Goal: Task Accomplishment & Management: Manage account settings

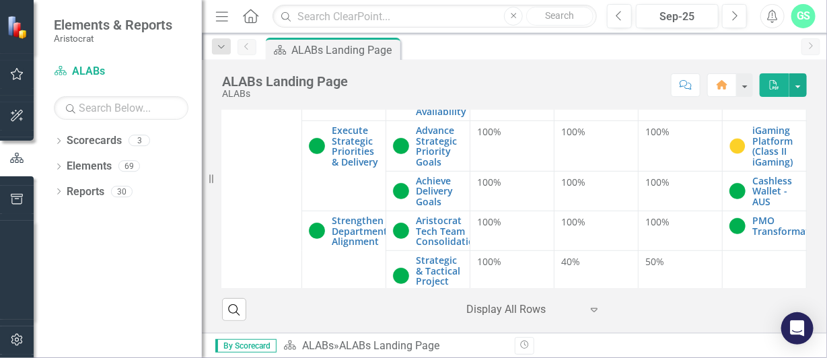
scroll to position [118, 24]
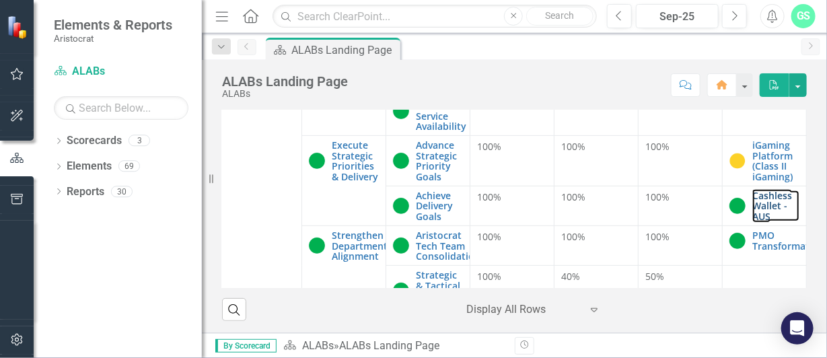
click at [753, 210] on link "Cashless Wallet - AUS" at bounding box center [776, 206] width 47 height 31
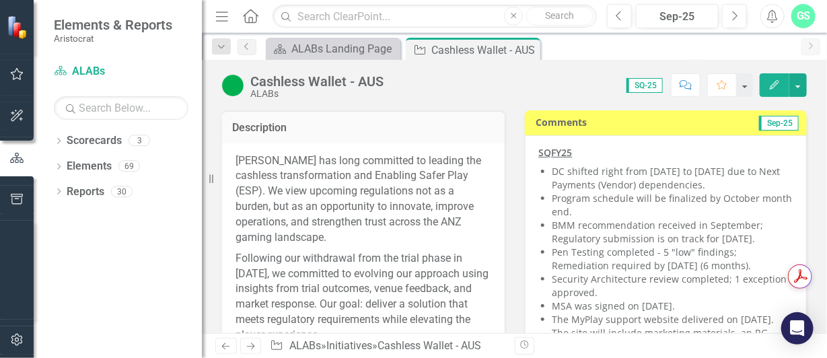
click at [733, 220] on li "BMM recommendation received in September; Regulatory submission is on track for…" at bounding box center [673, 232] width 241 height 27
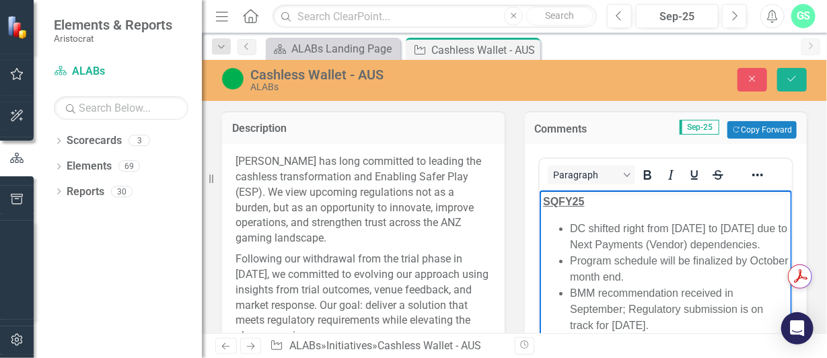
click at [644, 326] on li "BMM recommendation received in September; Regulatory submission is on track for…" at bounding box center [679, 309] width 219 height 48
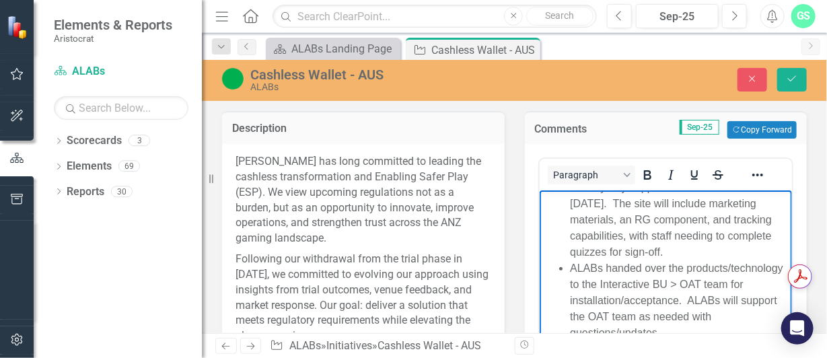
scroll to position [423, 0]
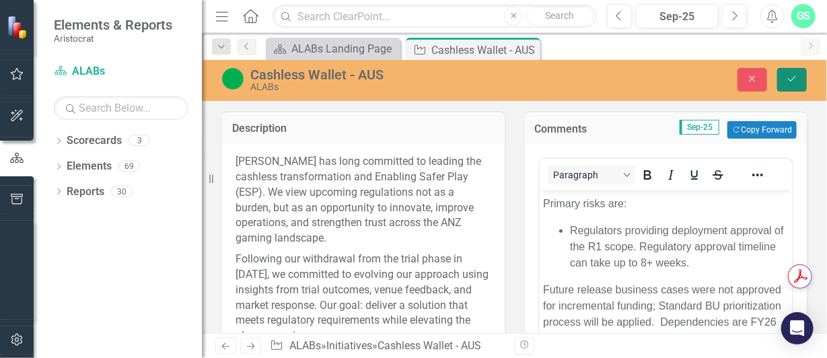
click at [797, 80] on icon "Save" at bounding box center [792, 78] width 12 height 9
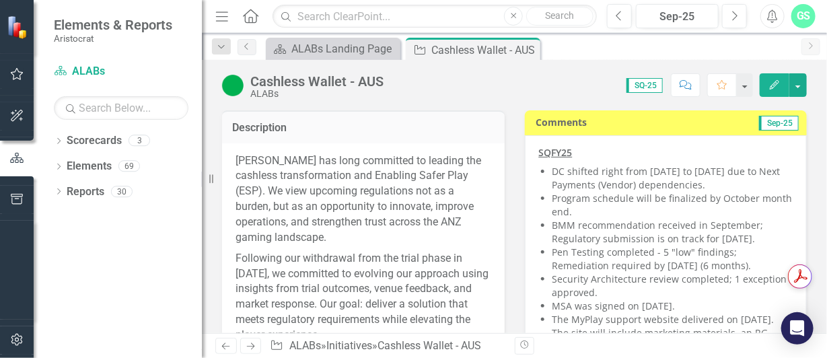
checkbox input "true"
